Goal: Task Accomplishment & Management: Manage account settings

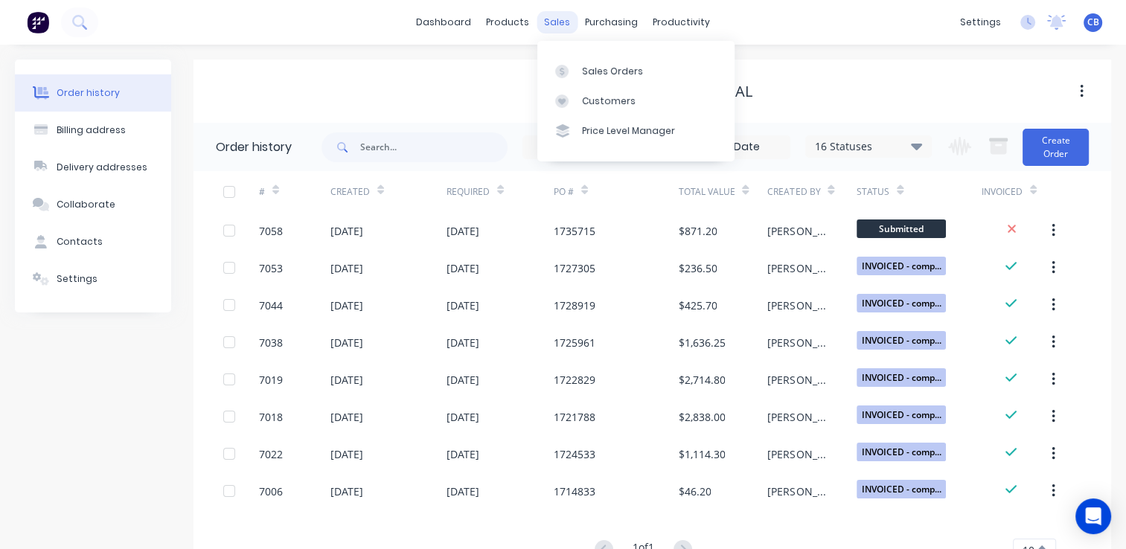
click at [577, 16] on div "purchasing" at bounding box center [611, 22] width 68 height 22
click at [582, 76] on div "Sales Orders" at bounding box center [612, 71] width 61 height 13
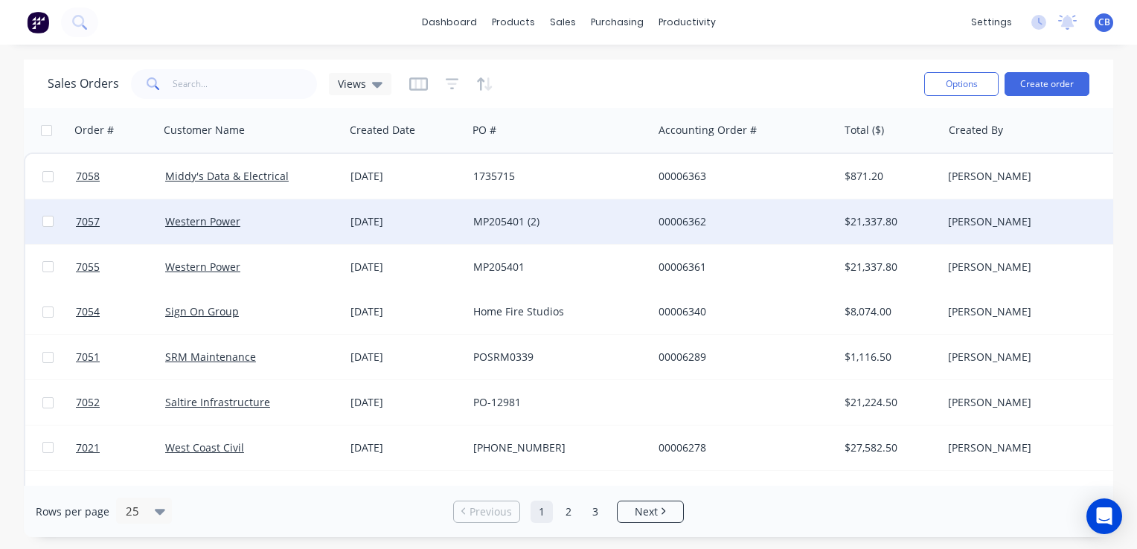
click at [505, 219] on div "MP205401 (2)" at bounding box center [555, 221] width 165 height 15
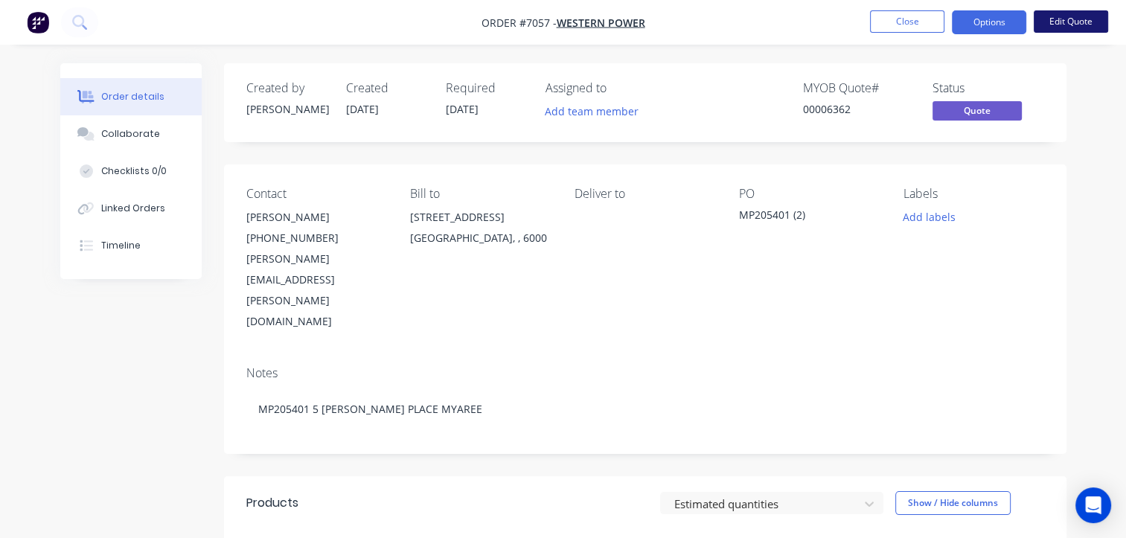
click at [1067, 25] on button "Edit Quote" at bounding box center [1070, 21] width 74 height 22
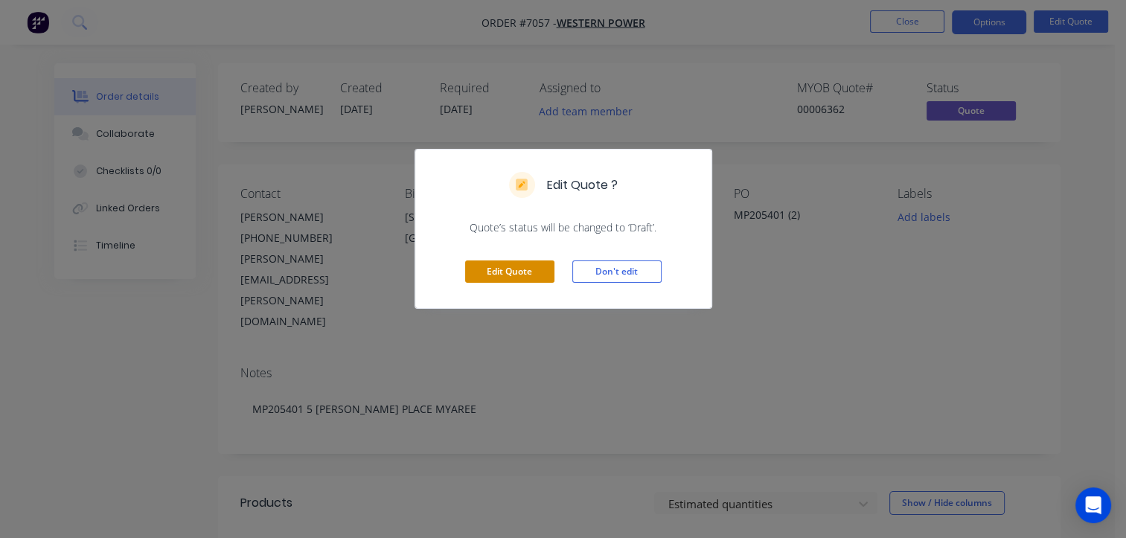
click at [504, 278] on button "Edit Quote" at bounding box center [509, 271] width 89 height 22
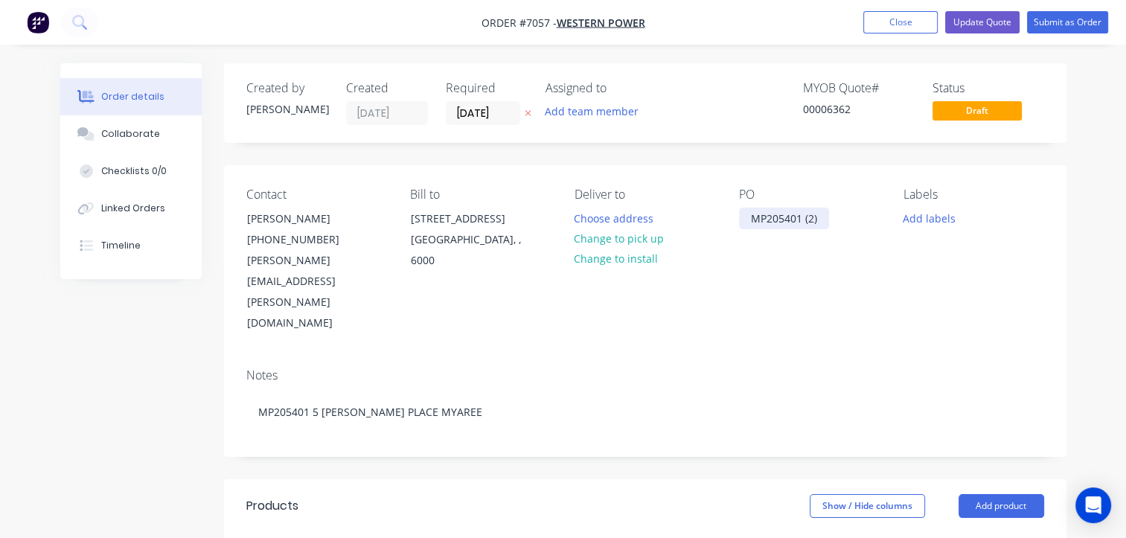
click at [821, 219] on div "MP205401 (2)" at bounding box center [784, 219] width 90 height 22
drag, startPoint x: 791, startPoint y: 219, endPoint x: 800, endPoint y: 219, distance: 8.9
click at [791, 219] on div "MP205401 (2)" at bounding box center [784, 219] width 90 height 22
drag, startPoint x: 823, startPoint y: 218, endPoint x: 710, endPoint y: 212, distance: 113.3
click at [719, 214] on div "Contact [PERSON_NAME] [PHONE_NUMBER] [PERSON_NAME][EMAIL_ADDRESS][PERSON_NAME][…" at bounding box center [645, 260] width 842 height 191
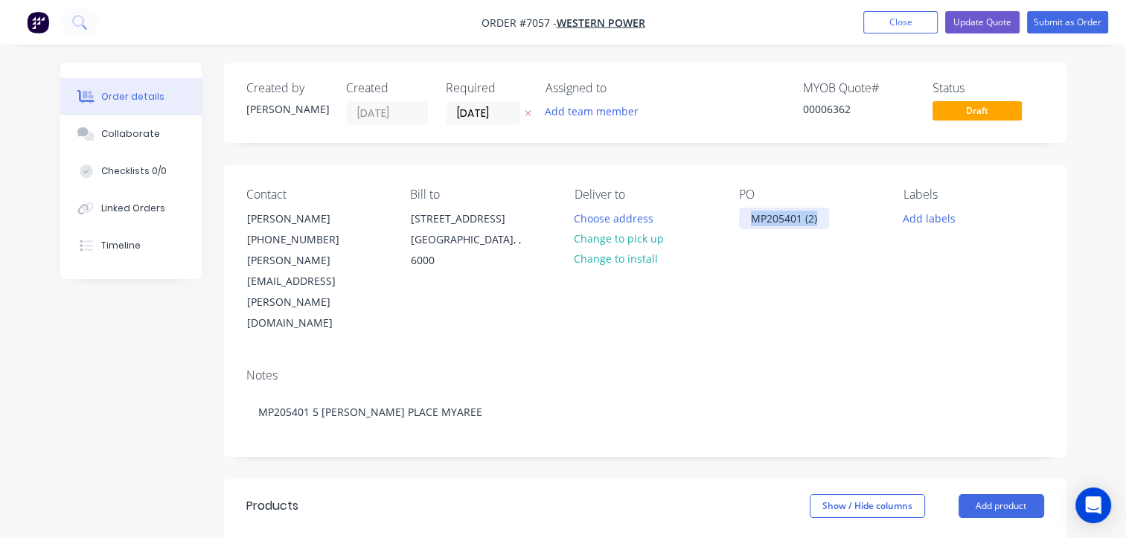
paste div
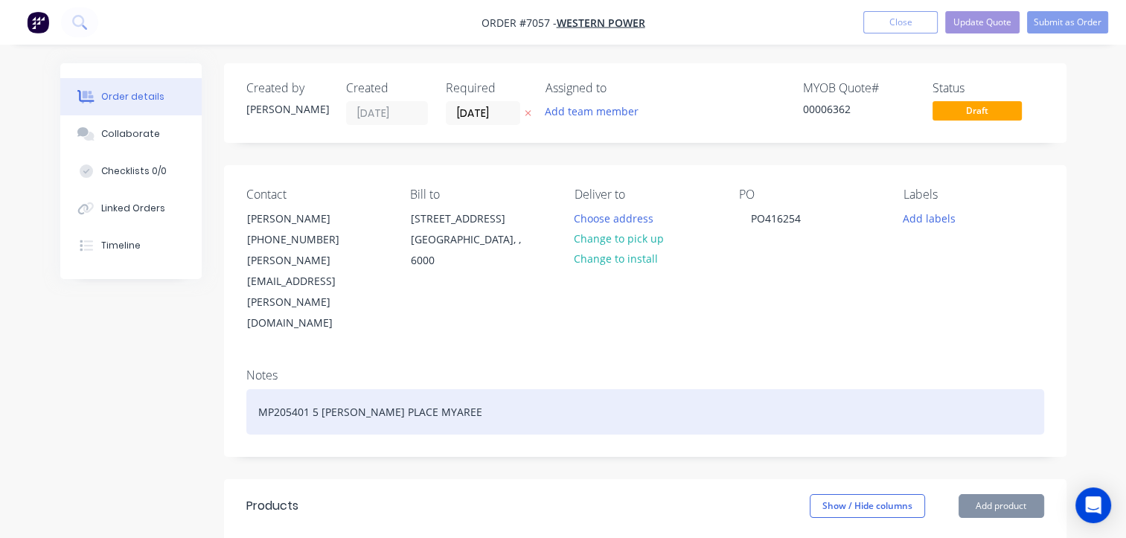
click at [450, 389] on div "MP205401 5 [PERSON_NAME] PLACE MYAREE" at bounding box center [645, 411] width 798 height 45
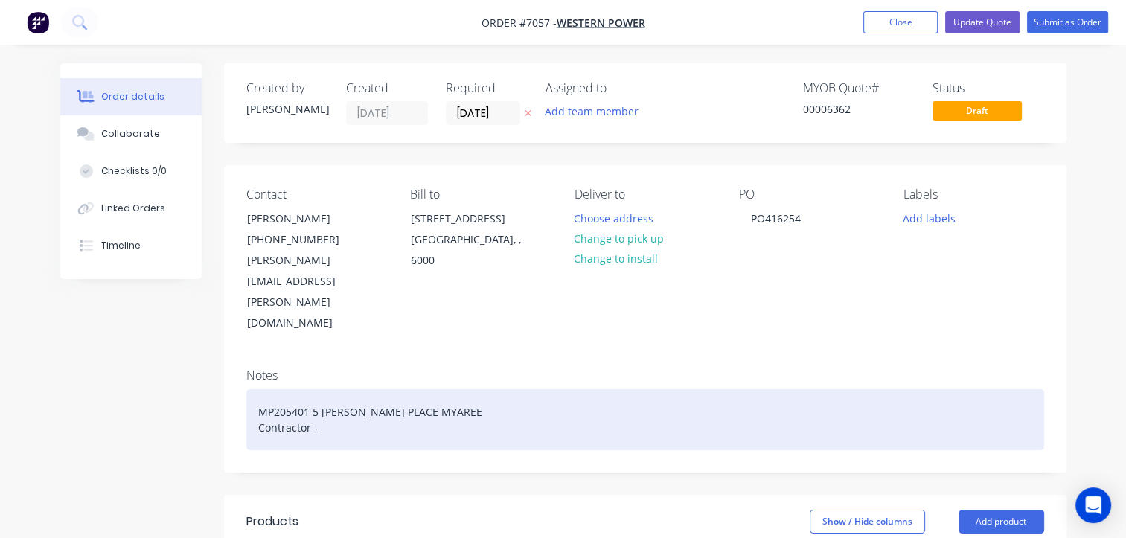
click at [369, 389] on div "MP205401 5 [PERSON_NAME] PLACE MYAREE Contractor -" at bounding box center [645, 419] width 798 height 61
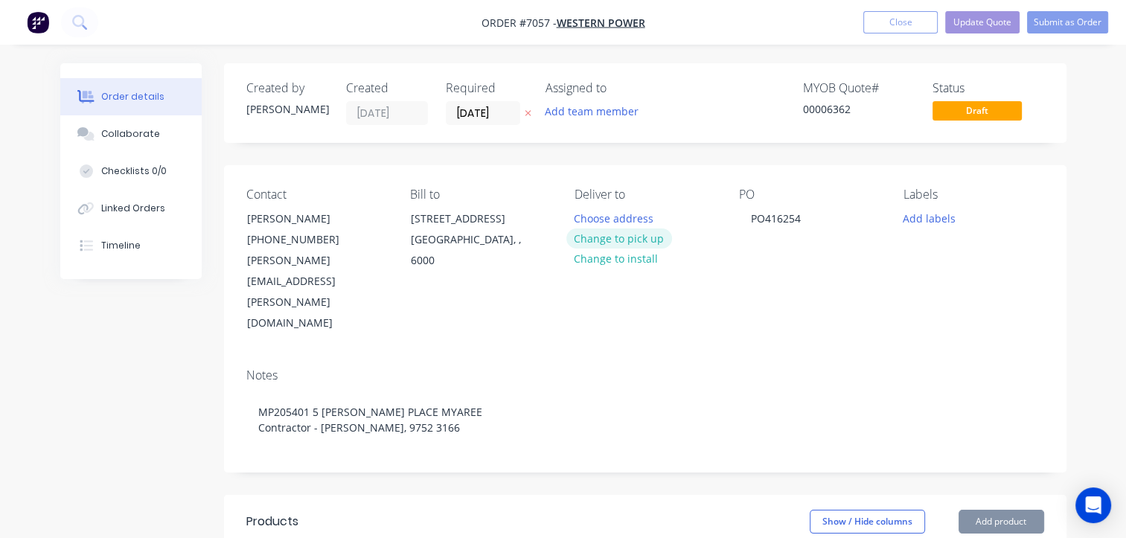
click at [641, 238] on button "Change to pick up" at bounding box center [619, 238] width 106 height 20
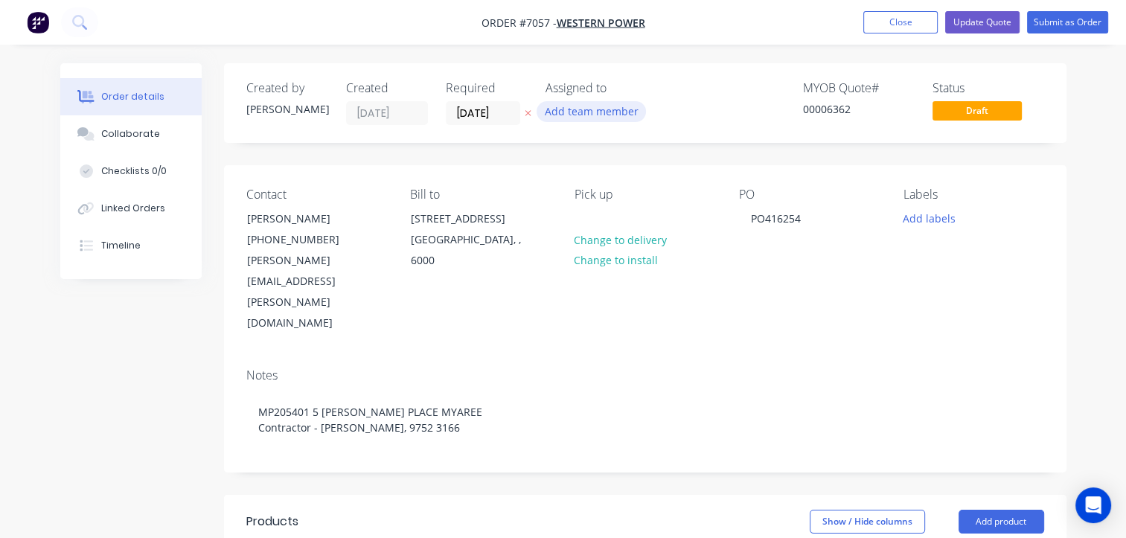
click at [589, 116] on button "Add team member" at bounding box center [590, 111] width 109 height 20
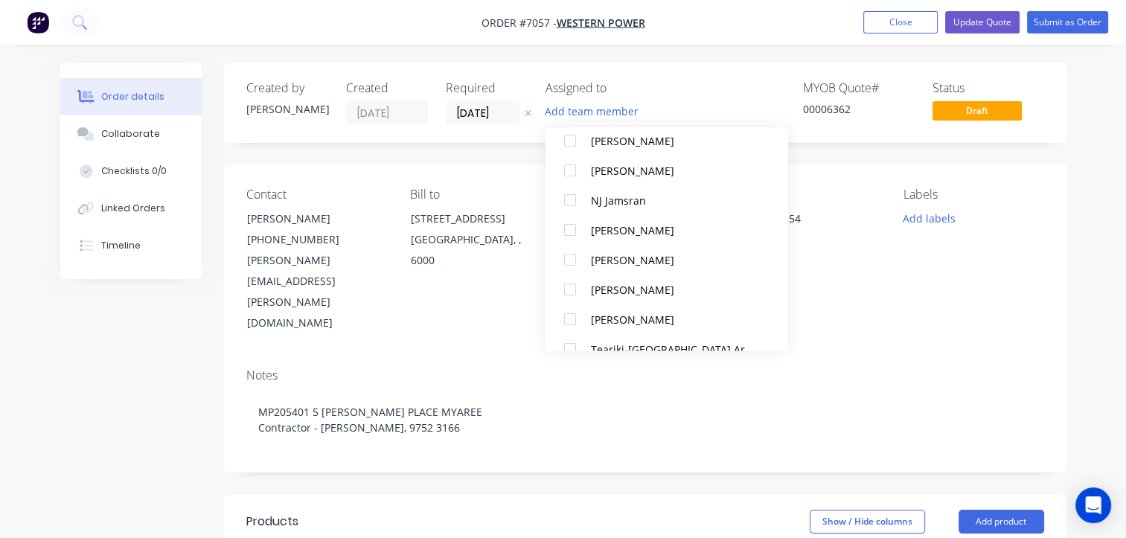
scroll to position [298, 0]
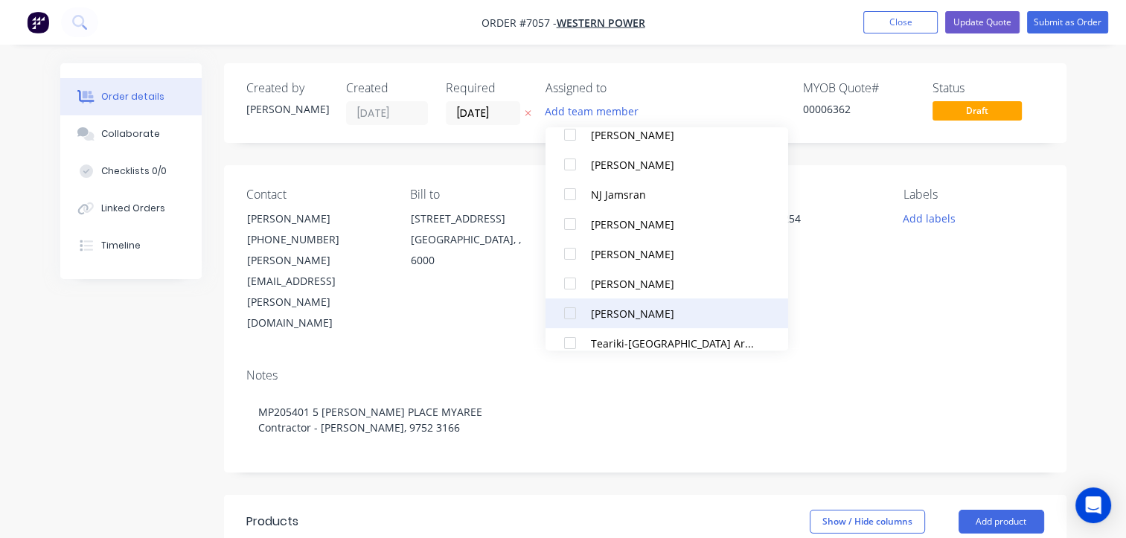
click at [580, 310] on div at bounding box center [570, 313] width 30 height 30
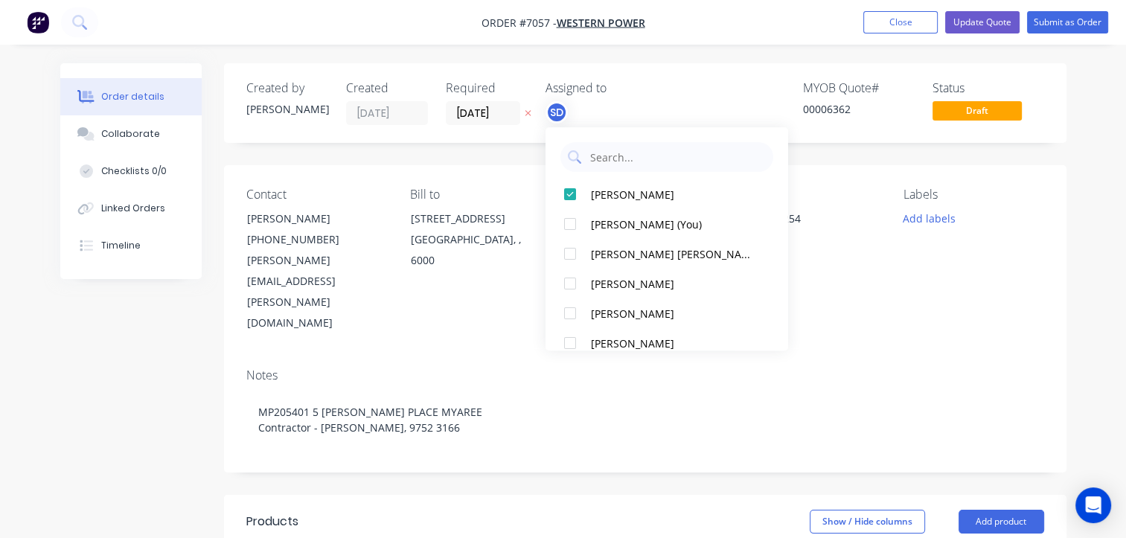
click at [656, 103] on div "SD" at bounding box center [619, 112] width 149 height 22
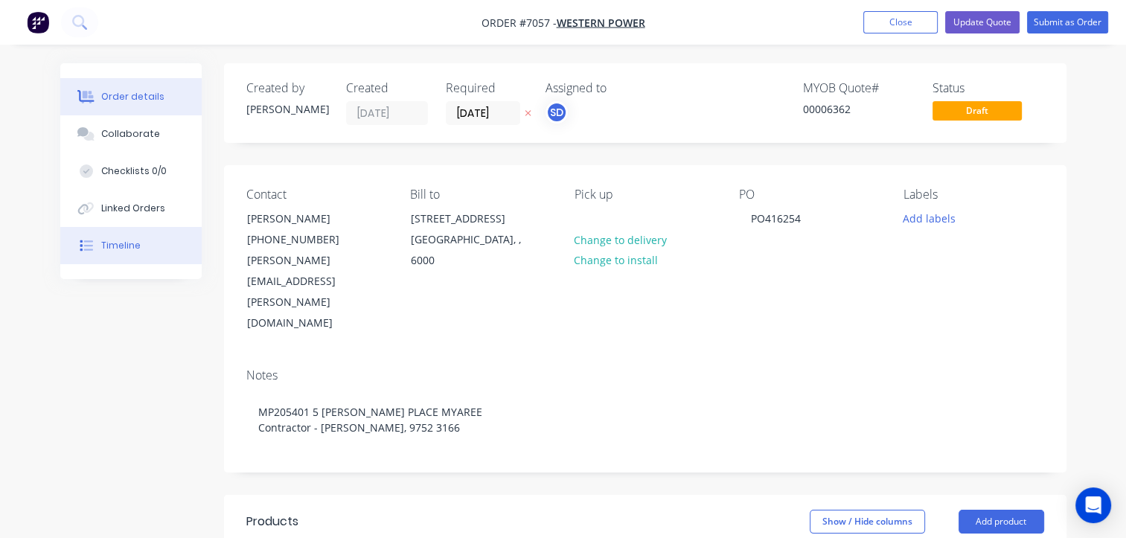
click at [133, 246] on div "Timeline" at bounding box center [120, 245] width 39 height 13
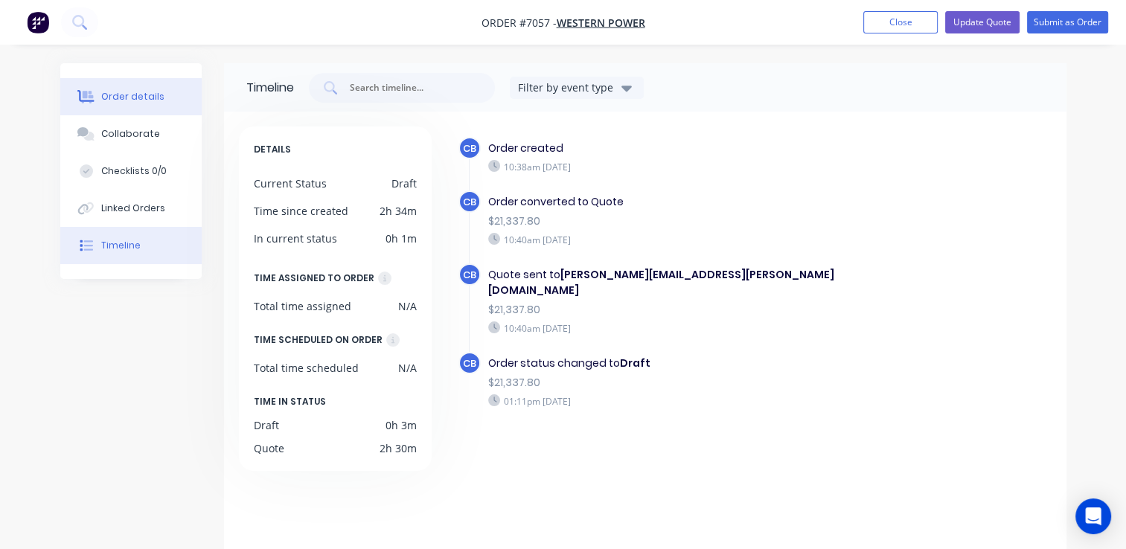
click at [141, 97] on div "Order details" at bounding box center [132, 96] width 63 height 13
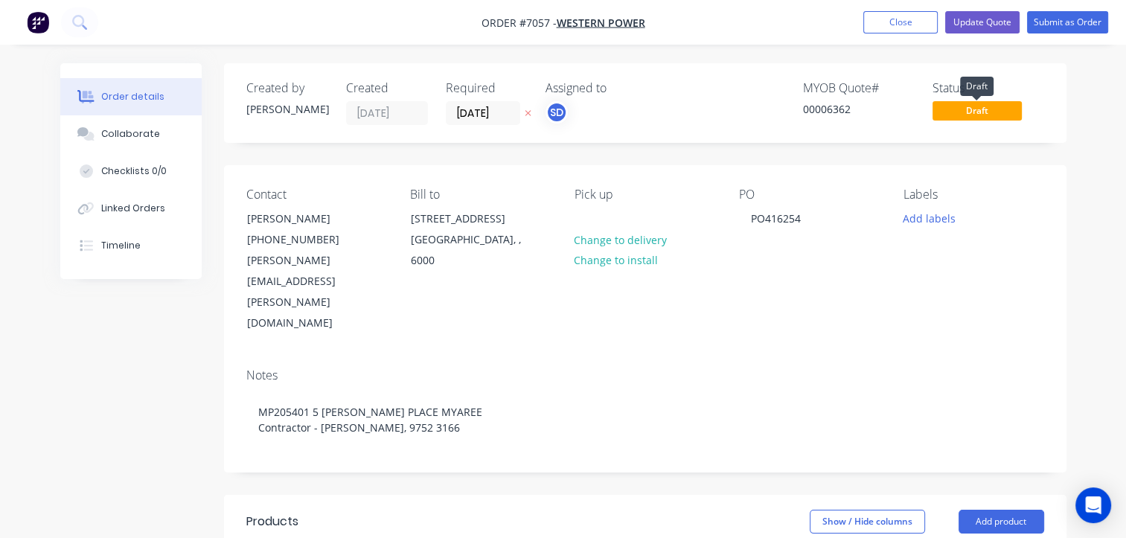
click at [991, 112] on span "Draft" at bounding box center [976, 110] width 89 height 19
click at [146, 124] on button "Collaborate" at bounding box center [130, 133] width 141 height 37
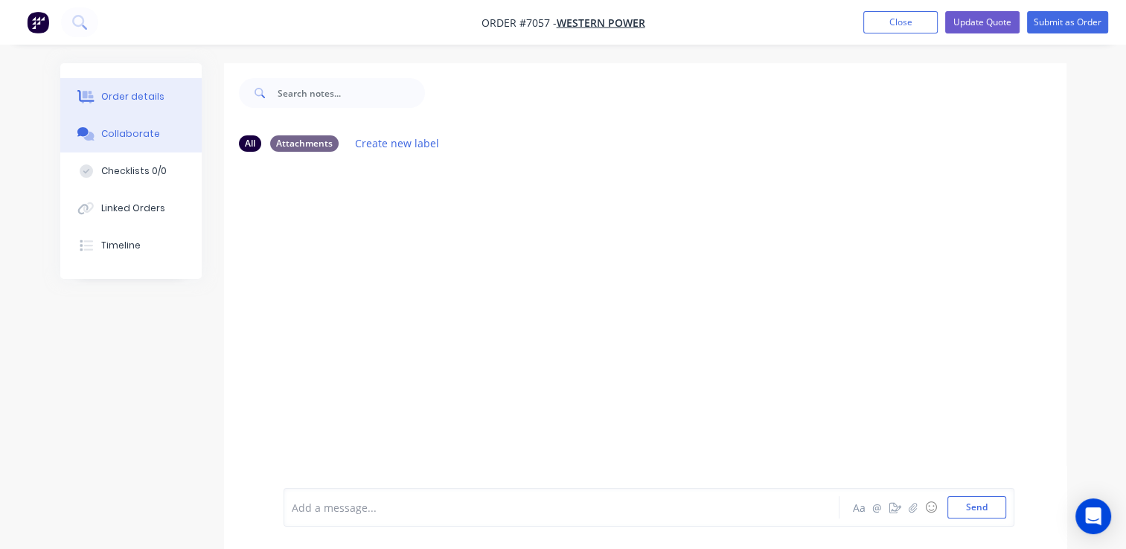
click at [138, 92] on div "Order details" at bounding box center [132, 96] width 63 height 13
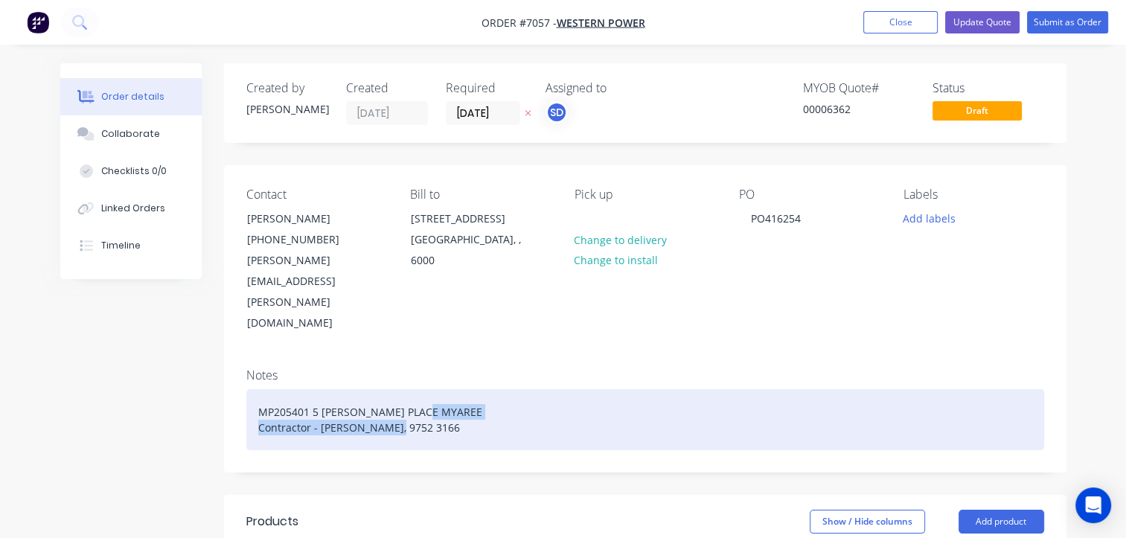
drag, startPoint x: 447, startPoint y: 365, endPoint x: 256, endPoint y: 374, distance: 191.5
click at [256, 389] on div "MP205401 5 [PERSON_NAME] PLACE MYAREE Contractor - [PERSON_NAME], 9752 3166" at bounding box center [645, 419] width 798 height 61
copy div "Contractor - [PERSON_NAME], 9752 3166"
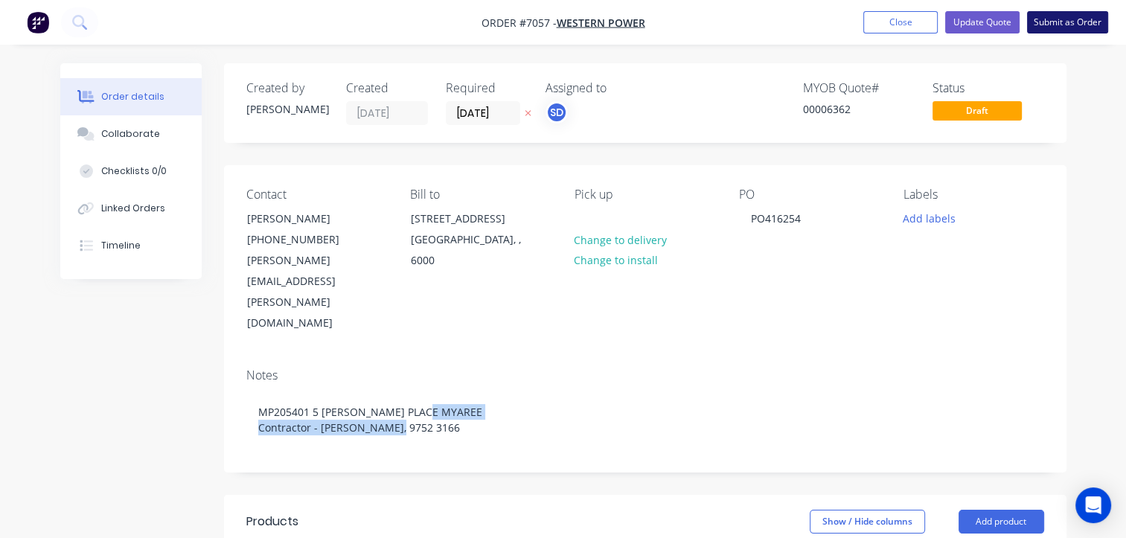
click at [1071, 28] on button "Submit as Order" at bounding box center [1067, 22] width 81 height 22
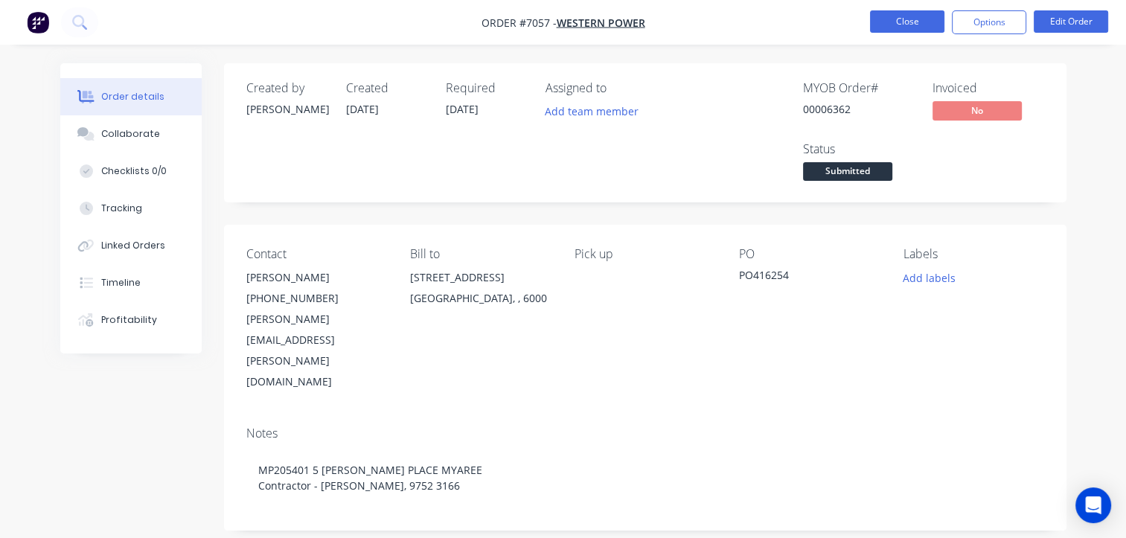
click at [900, 22] on button "Close" at bounding box center [907, 21] width 74 height 22
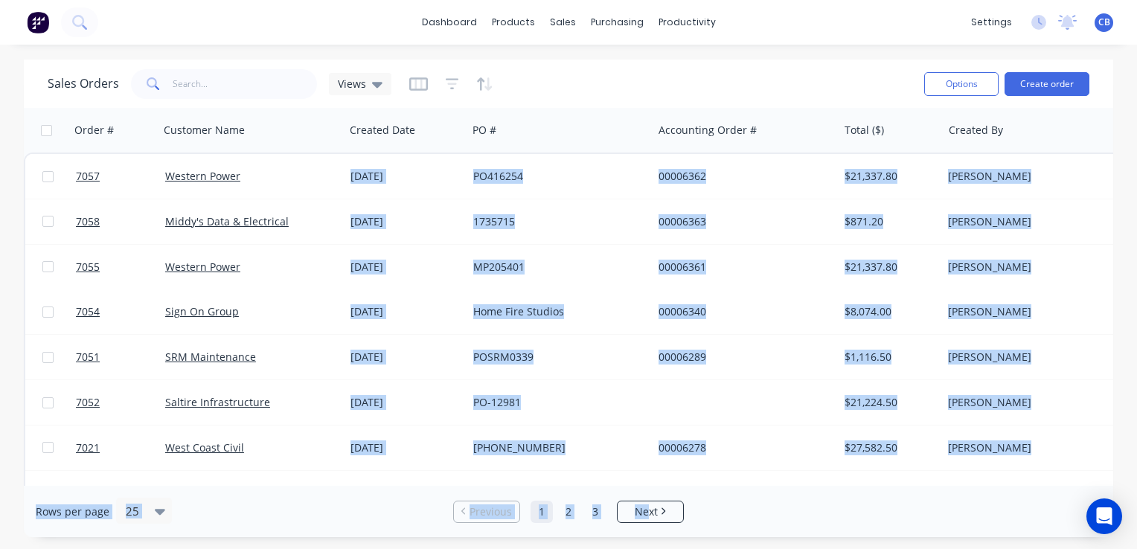
drag, startPoint x: 684, startPoint y: 484, endPoint x: 778, endPoint y: 482, distance: 94.5
click at [778, 482] on div "Sales Orders Views Options Create order Order # Customer Name Created Date PO #…" at bounding box center [568, 299] width 1089 height 478
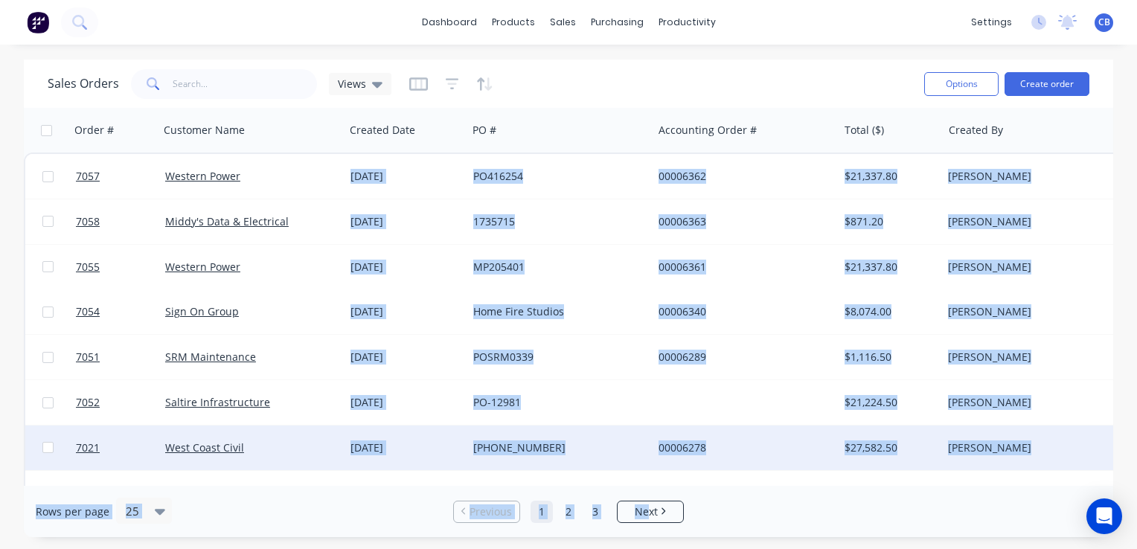
drag, startPoint x: 778, startPoint y: 482, endPoint x: 748, endPoint y: 435, distance: 56.6
click at [748, 435] on div "00006278" at bounding box center [745, 448] width 185 height 45
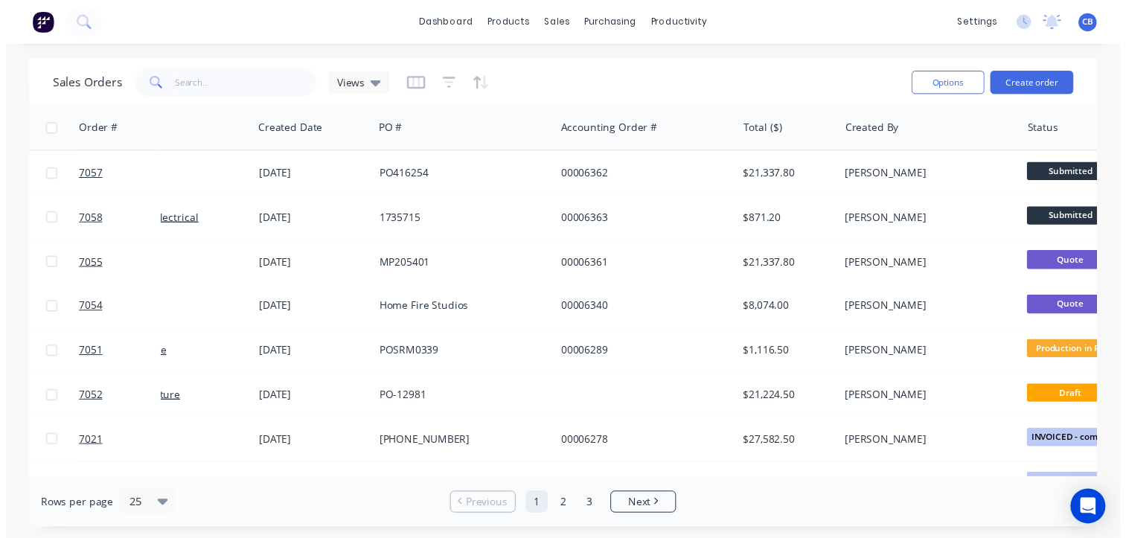
scroll to position [0, 194]
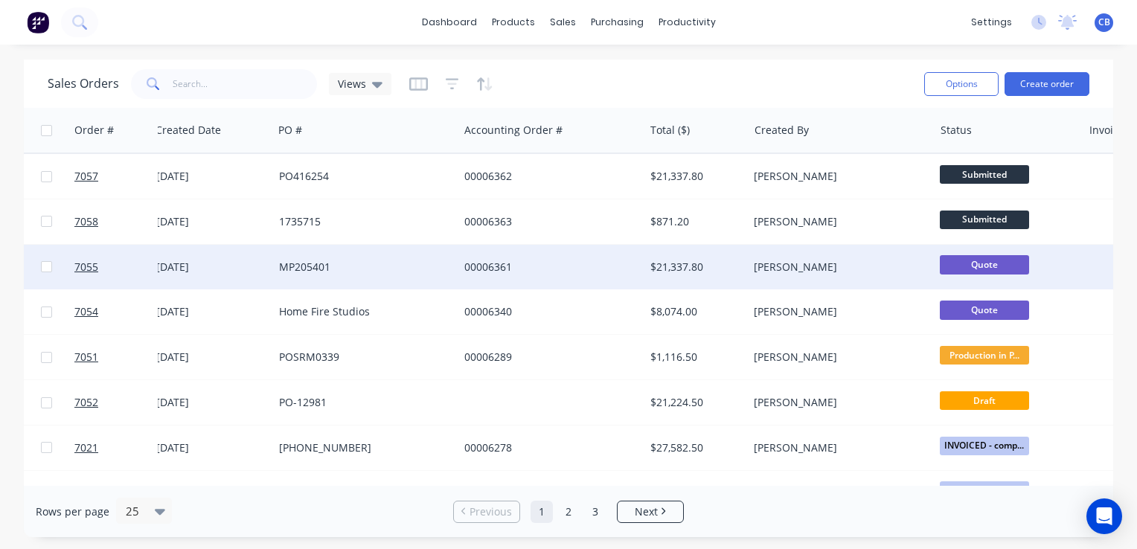
click at [342, 269] on div "MP205401" at bounding box center [361, 267] width 165 height 15
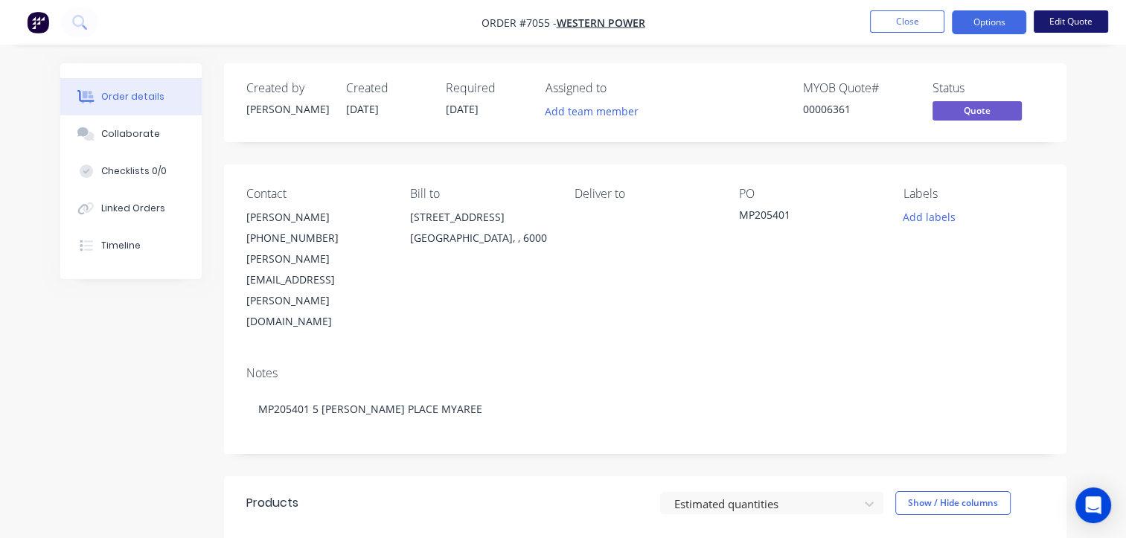
click at [1069, 25] on button "Edit Quote" at bounding box center [1070, 21] width 74 height 22
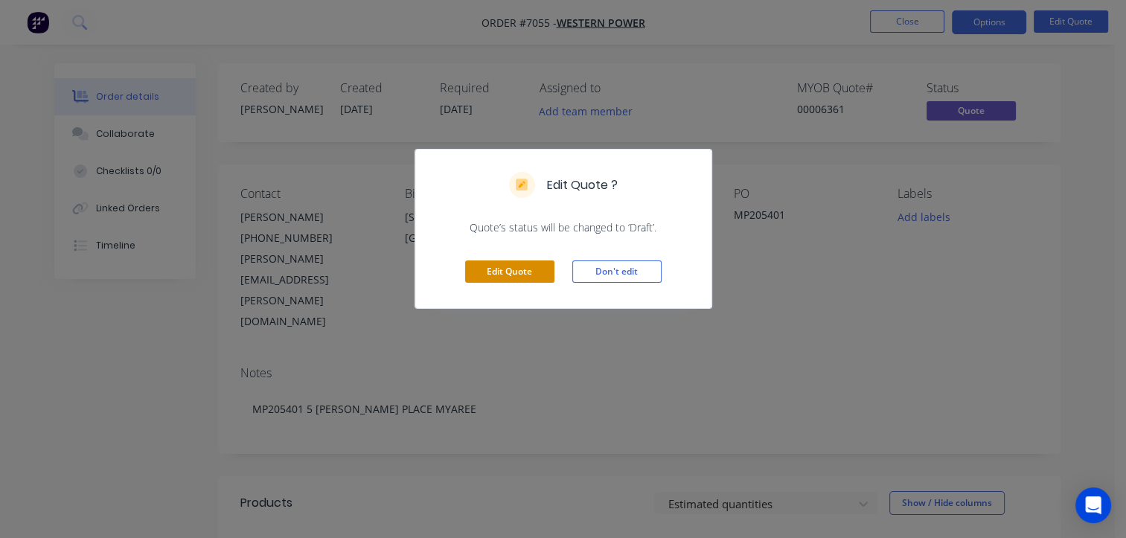
click at [488, 266] on button "Edit Quote" at bounding box center [509, 271] width 89 height 22
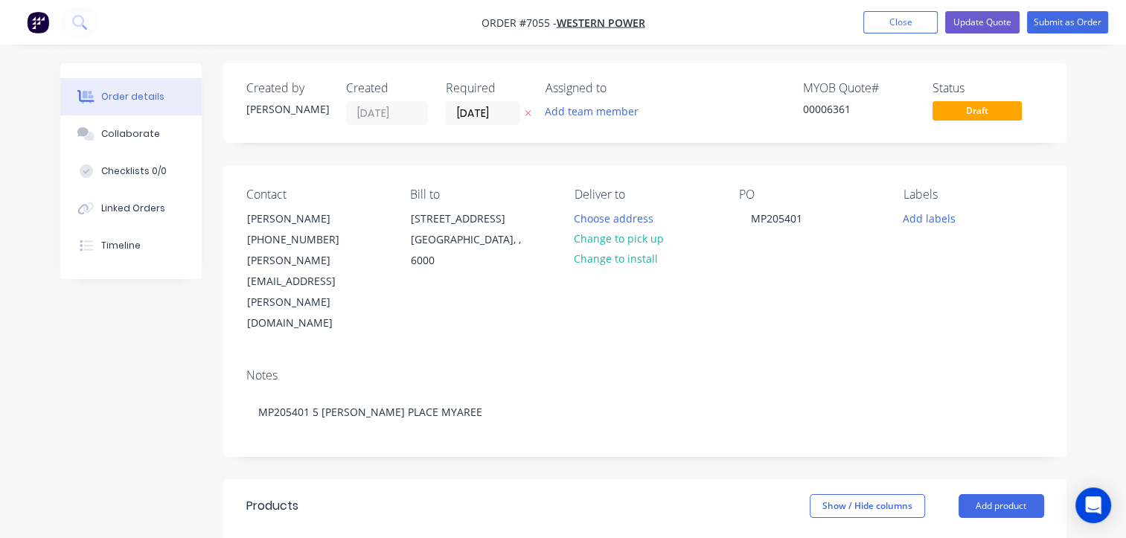
click at [777, 207] on div "PO MP205401" at bounding box center [809, 260] width 141 height 147
click at [787, 210] on div "MP205401" at bounding box center [776, 219] width 75 height 22
drag, startPoint x: 799, startPoint y: 224, endPoint x: 654, endPoint y: 212, distance: 145.6
click at [655, 213] on div "Contact [PERSON_NAME] [PHONE_NUMBER] [PERSON_NAME][EMAIL_ADDRESS][PERSON_NAME][…" at bounding box center [645, 260] width 842 height 191
paste div
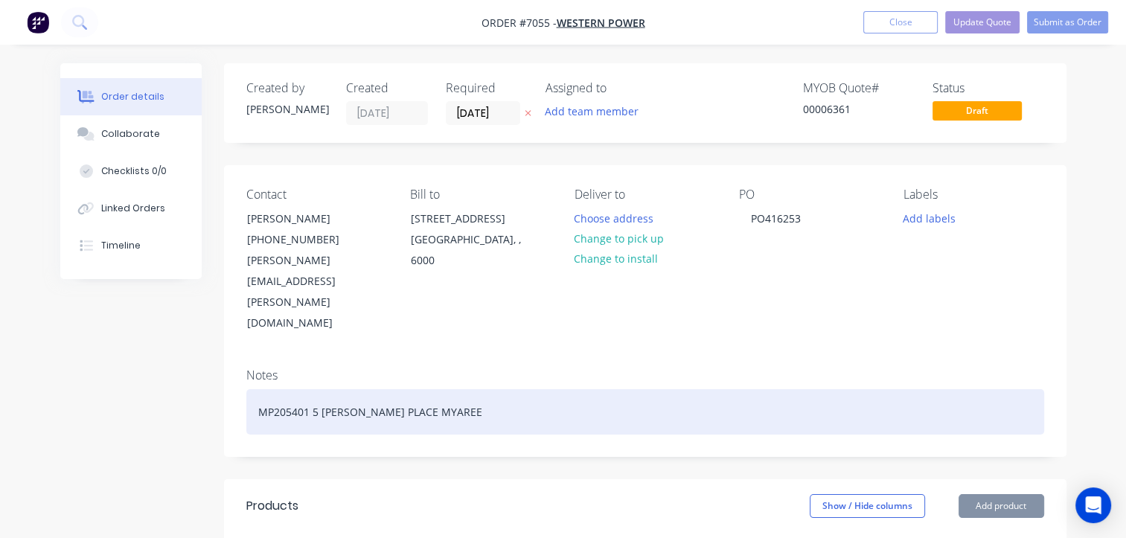
click at [460, 389] on div "MP205401 5 [PERSON_NAME] PLACE MYAREE" at bounding box center [645, 411] width 798 height 45
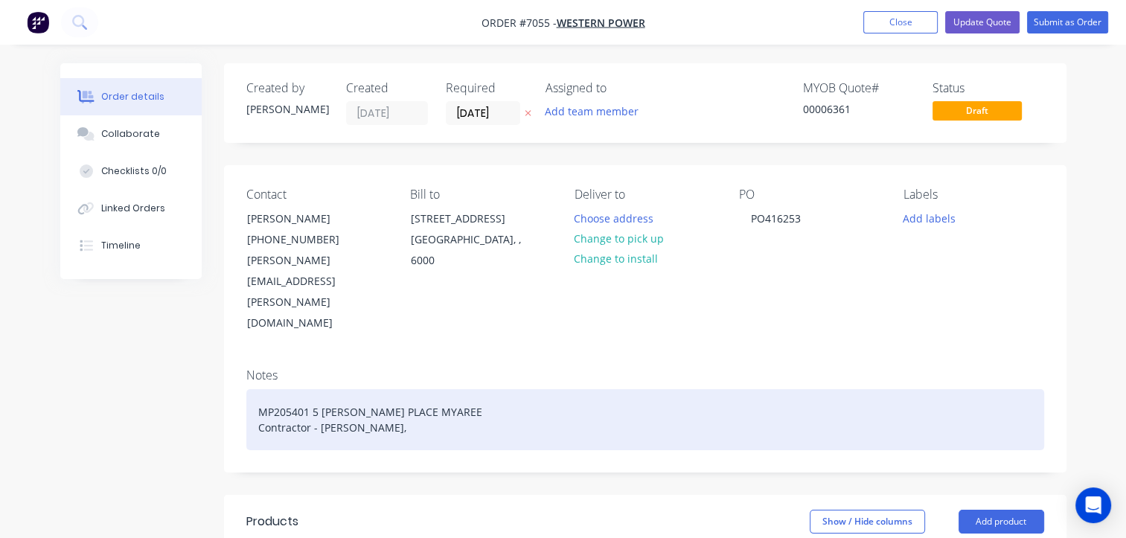
click at [420, 389] on div "MP205401 5 [PERSON_NAME] PLACE MYAREE Contractor - [PERSON_NAME], [PERSON_NAME]," at bounding box center [645, 419] width 798 height 61
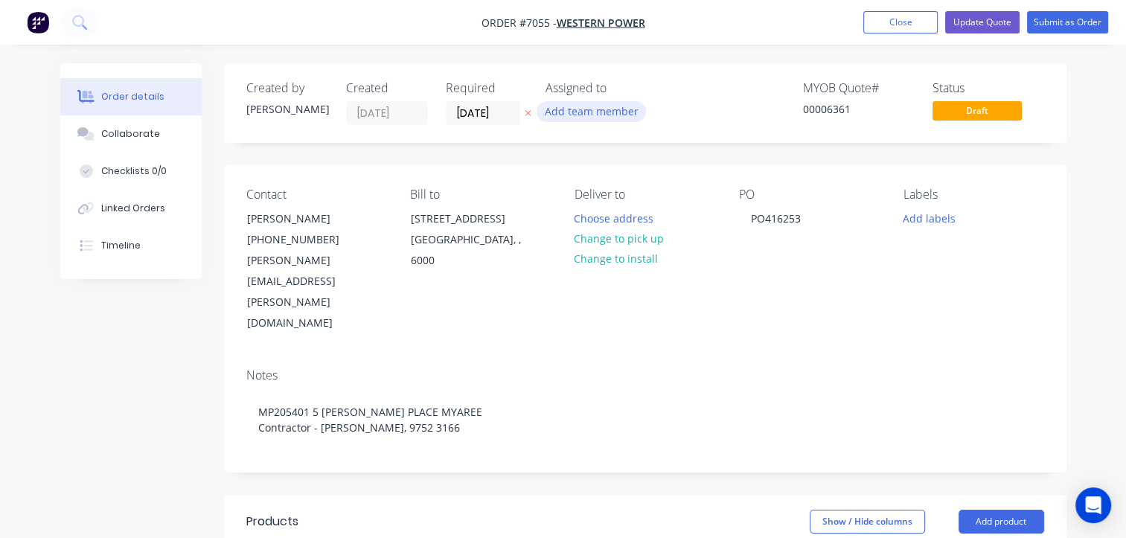
click at [596, 109] on button "Add team member" at bounding box center [590, 111] width 109 height 20
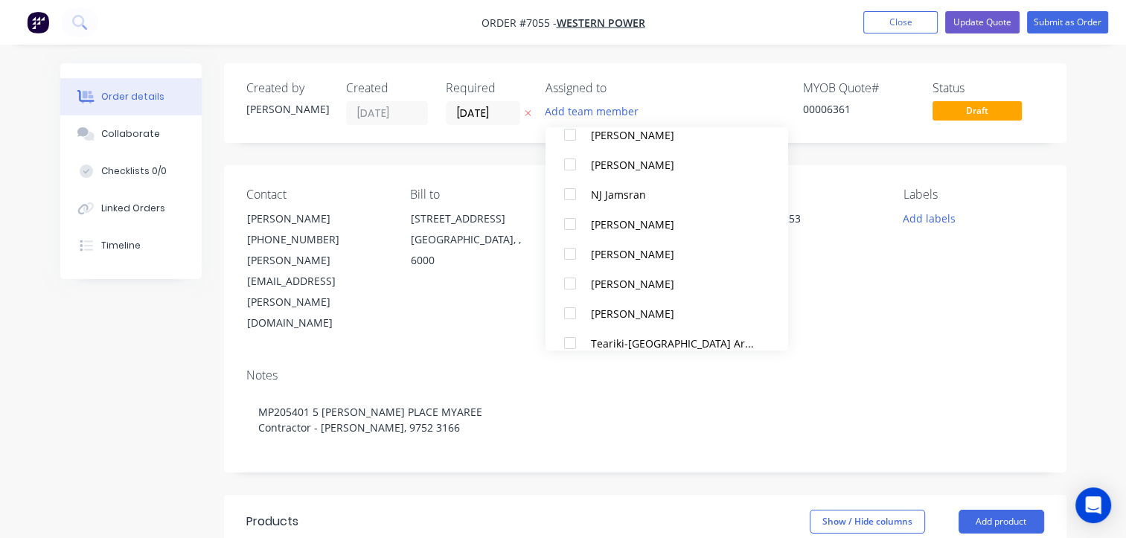
scroll to position [342, 0]
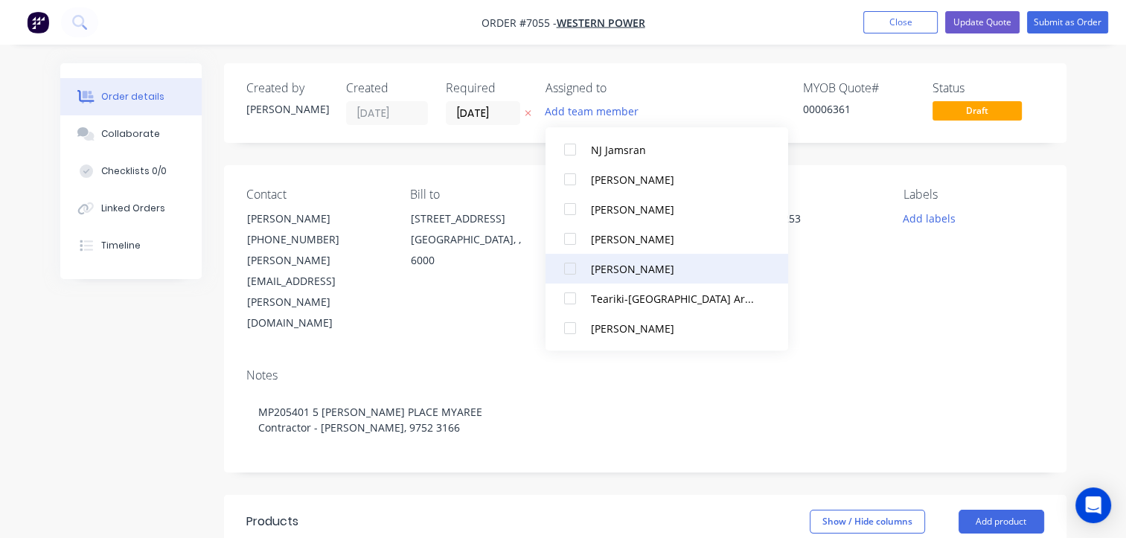
click at [621, 269] on div "[PERSON_NAME]" at bounding box center [673, 269] width 164 height 16
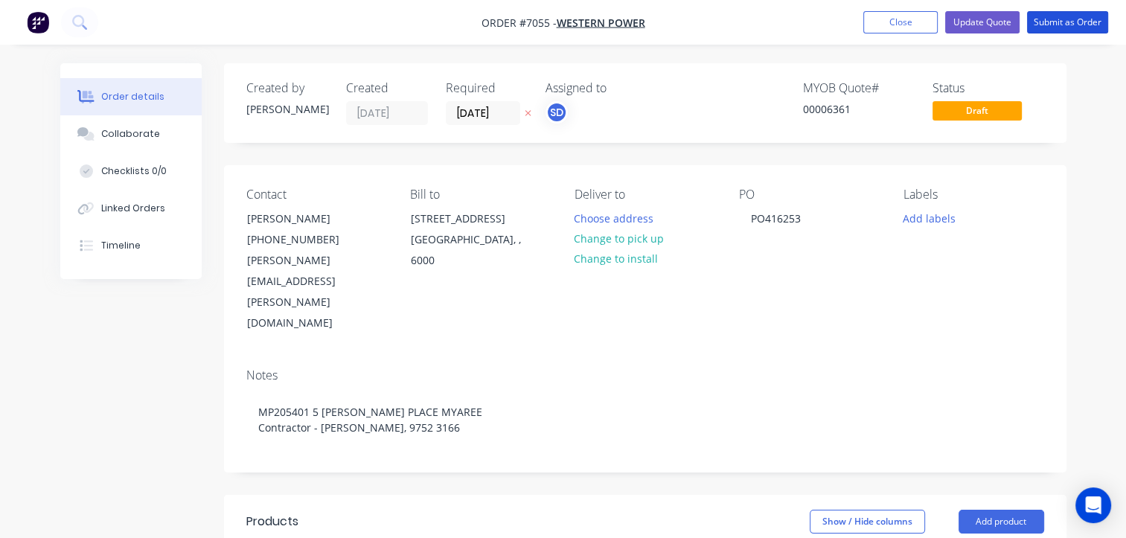
drag, startPoint x: 1063, startPoint y: 19, endPoint x: 1047, endPoint y: 169, distance: 151.2
click at [1063, 22] on button "Submit as Order" at bounding box center [1067, 22] width 81 height 22
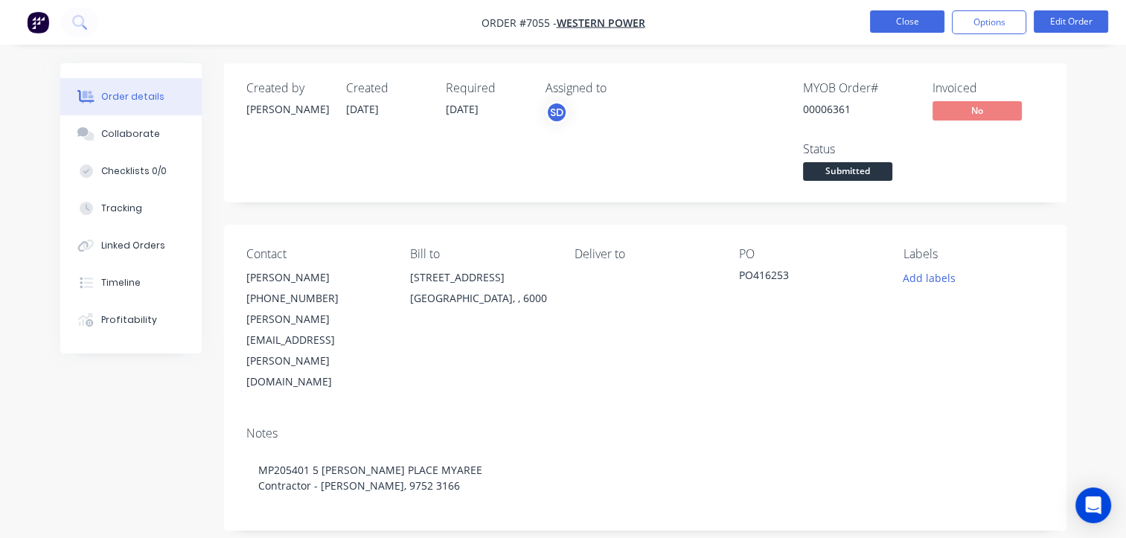
click at [905, 22] on button "Close" at bounding box center [907, 21] width 74 height 22
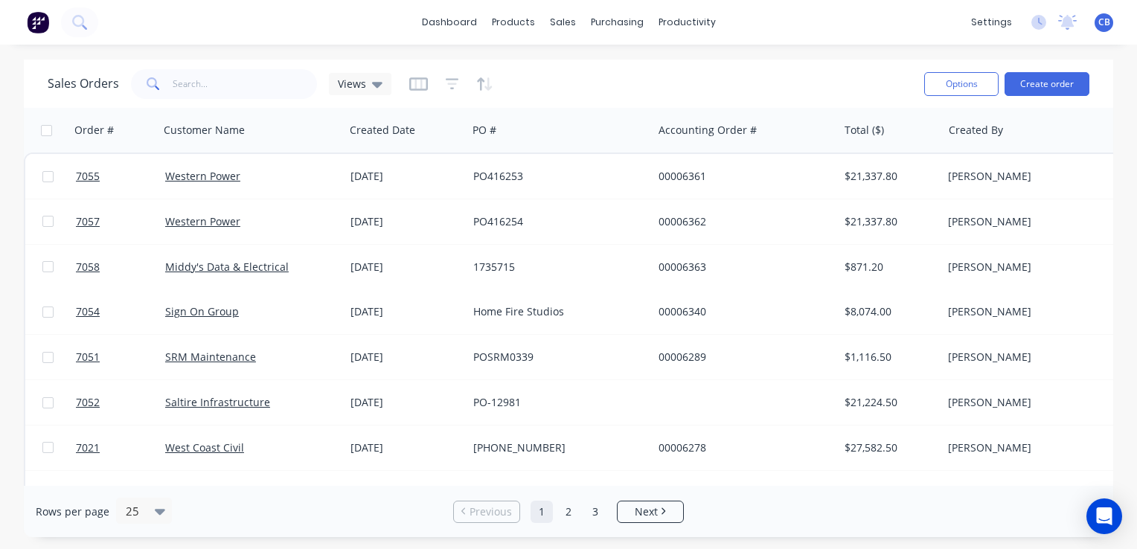
click at [33, 28] on img at bounding box center [38, 22] width 22 height 22
